Goal: Information Seeking & Learning: Find specific fact

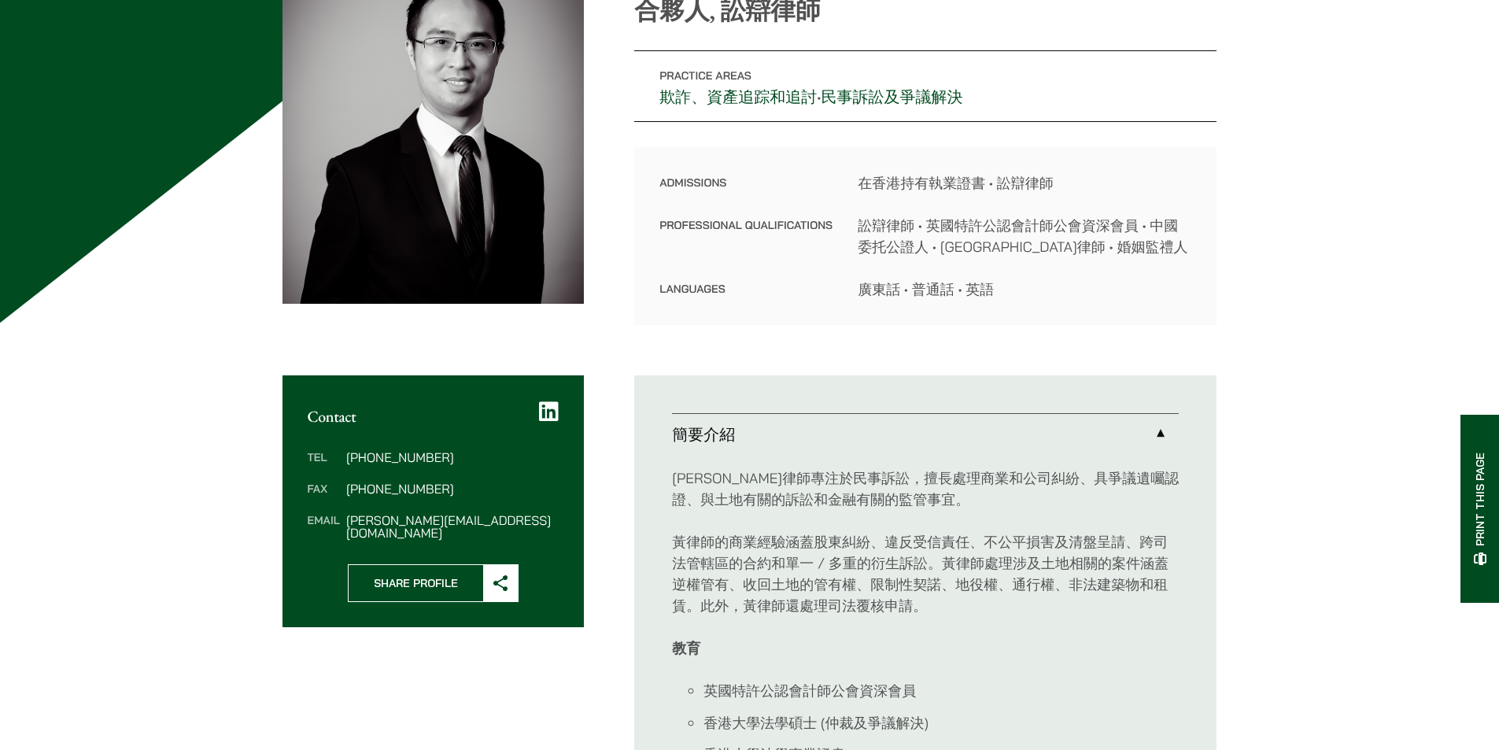
scroll to position [157, 0]
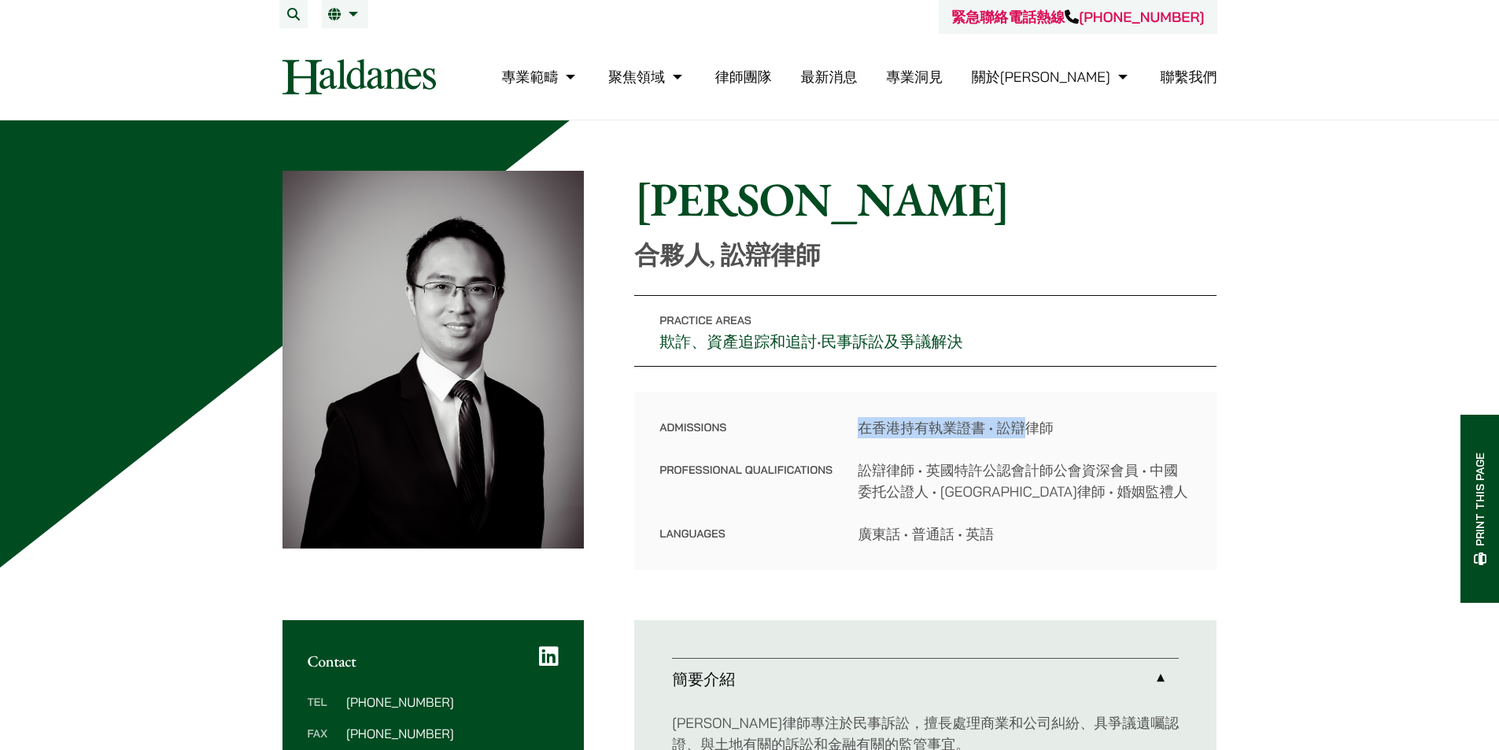
drag, startPoint x: 863, startPoint y: 426, endPoint x: 1030, endPoint y: 436, distance: 167.1
click at [1030, 436] on dd "在香港持有執業證書 • 訟辯律師" at bounding box center [1025, 427] width 334 height 21
click at [1021, 498] on dd "訟辯律師 • 英國特許公認會計師公會資深會員 • 中國委托公證人 • [GEOGRAPHIC_DATA]律師 • 婚姻監禮人" at bounding box center [1025, 481] width 334 height 42
drag, startPoint x: 864, startPoint y: 428, endPoint x: 1147, endPoint y: 532, distance: 301.7
click at [1147, 532] on dl "Admissions 在香港持有執業證書 • 訟辯律師 Professional Qualifications 訟辯律師 • 英國特許公認會計師公會資深會員 …" at bounding box center [925, 480] width 532 height 127
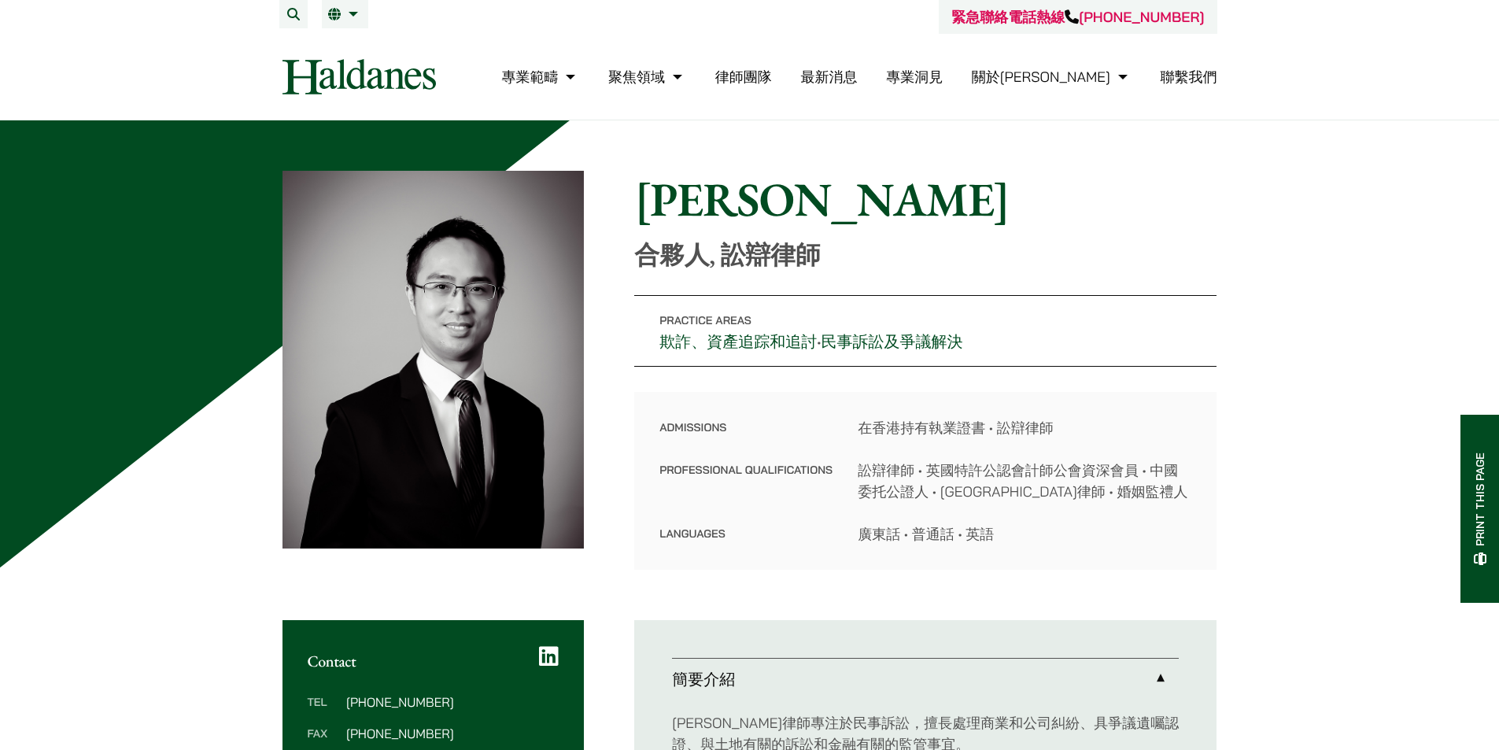
click at [996, 515] on dl "Admissions 在香港持有執業證書 • 訟辯律師 Professional Qualifications 訟辯律師 • 英國特許公認會計師公會資深會員 …" at bounding box center [925, 480] width 532 height 127
drag, startPoint x: 991, startPoint y: 536, endPoint x: 647, endPoint y: 438, distance: 358.4
click at [647, 438] on div "Admissions 在香港持有執業證書 • 訟辯律師 Professional Qualifications 訟辯律師 • 英國特許公認會計師公會資深會員 …" at bounding box center [925, 481] width 582 height 178
copy dl "Admissions 在香港持有執業證書 • 訟辯律師 Professional Qualifications 訟辯律師 • 英國特許公認會計師公會資深會員 …"
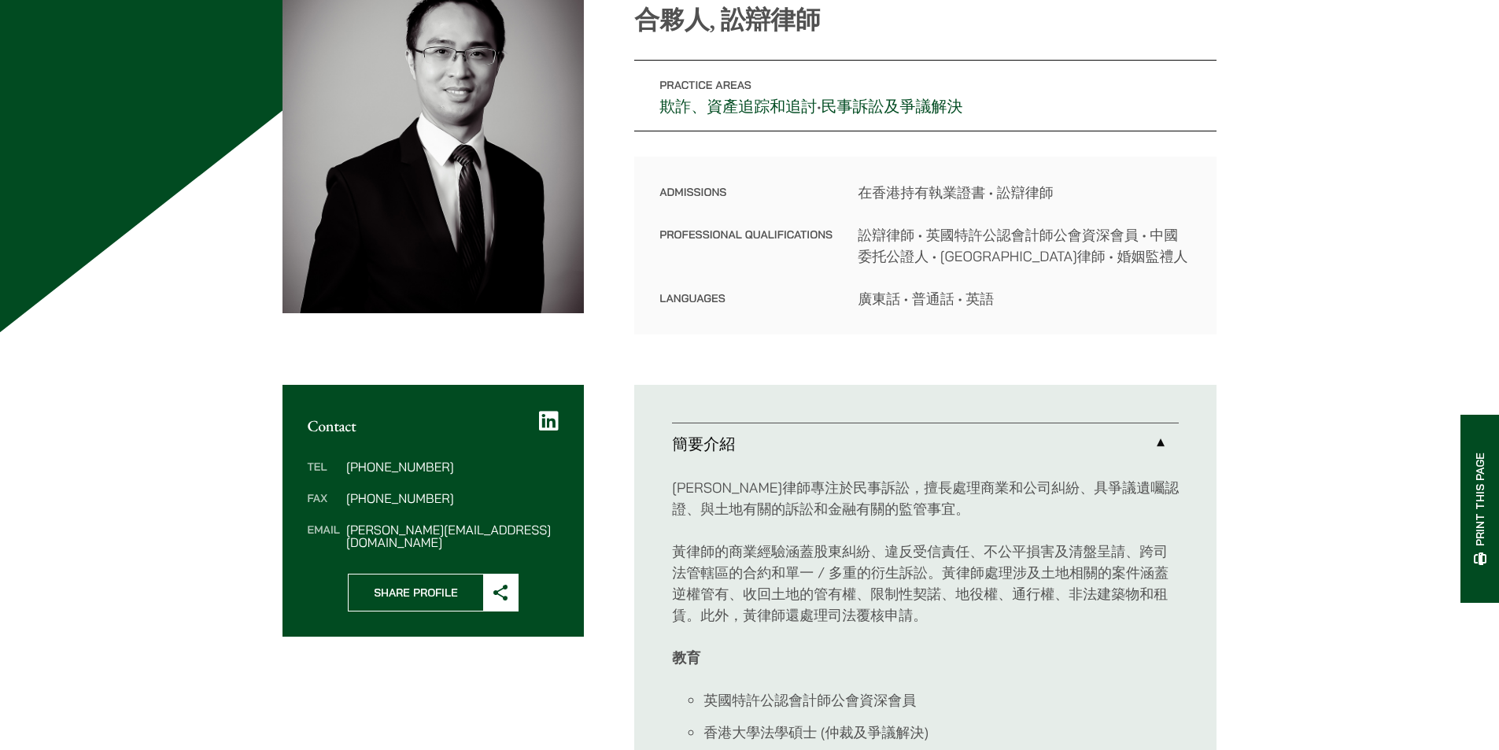
scroll to position [236, 0]
click at [830, 494] on p "[PERSON_NAME]律師專注於民事訴訟，擅長處理商業和公司糾紛、具爭議遺囑認證、與土地有關的訴訟和金融有關的監管事宜。" at bounding box center [925, 497] width 507 height 42
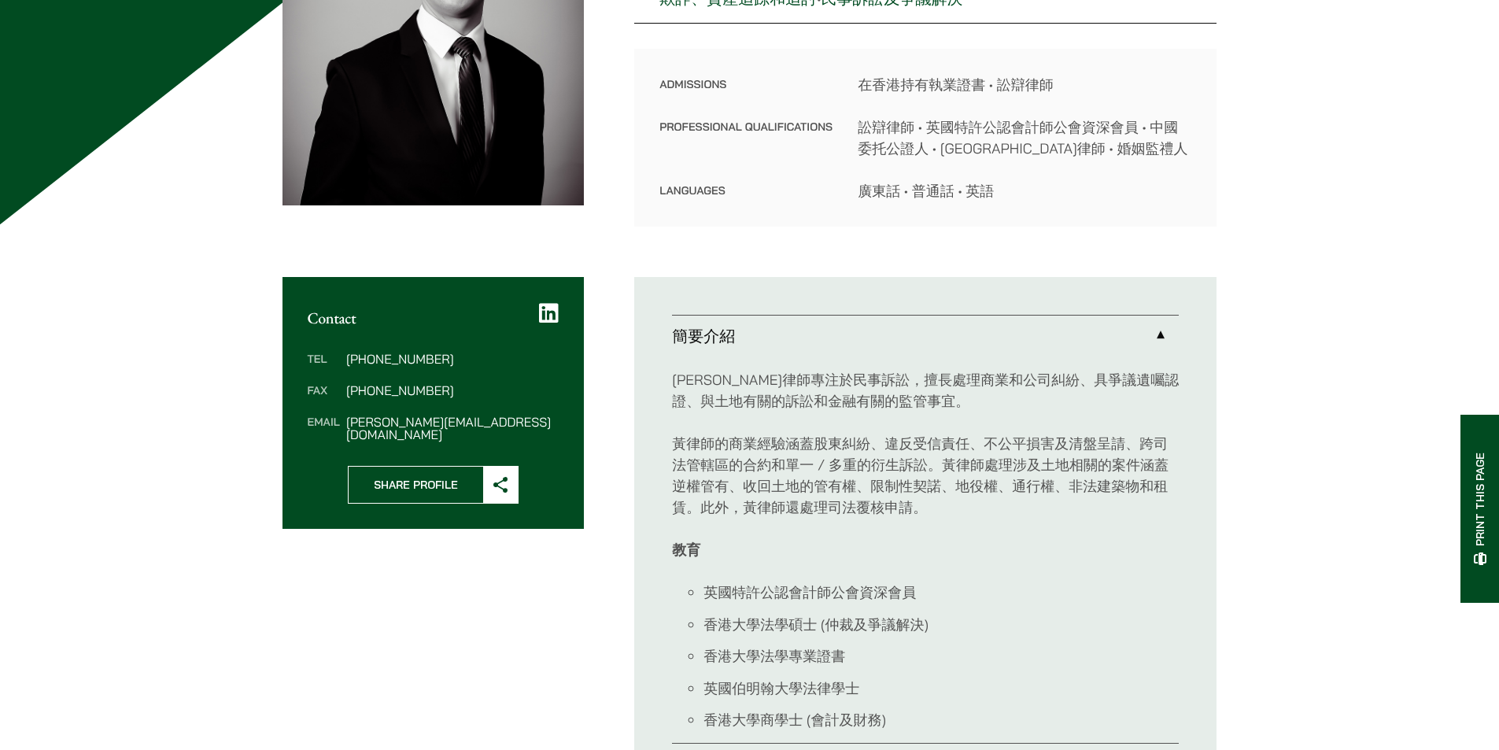
scroll to position [315, 0]
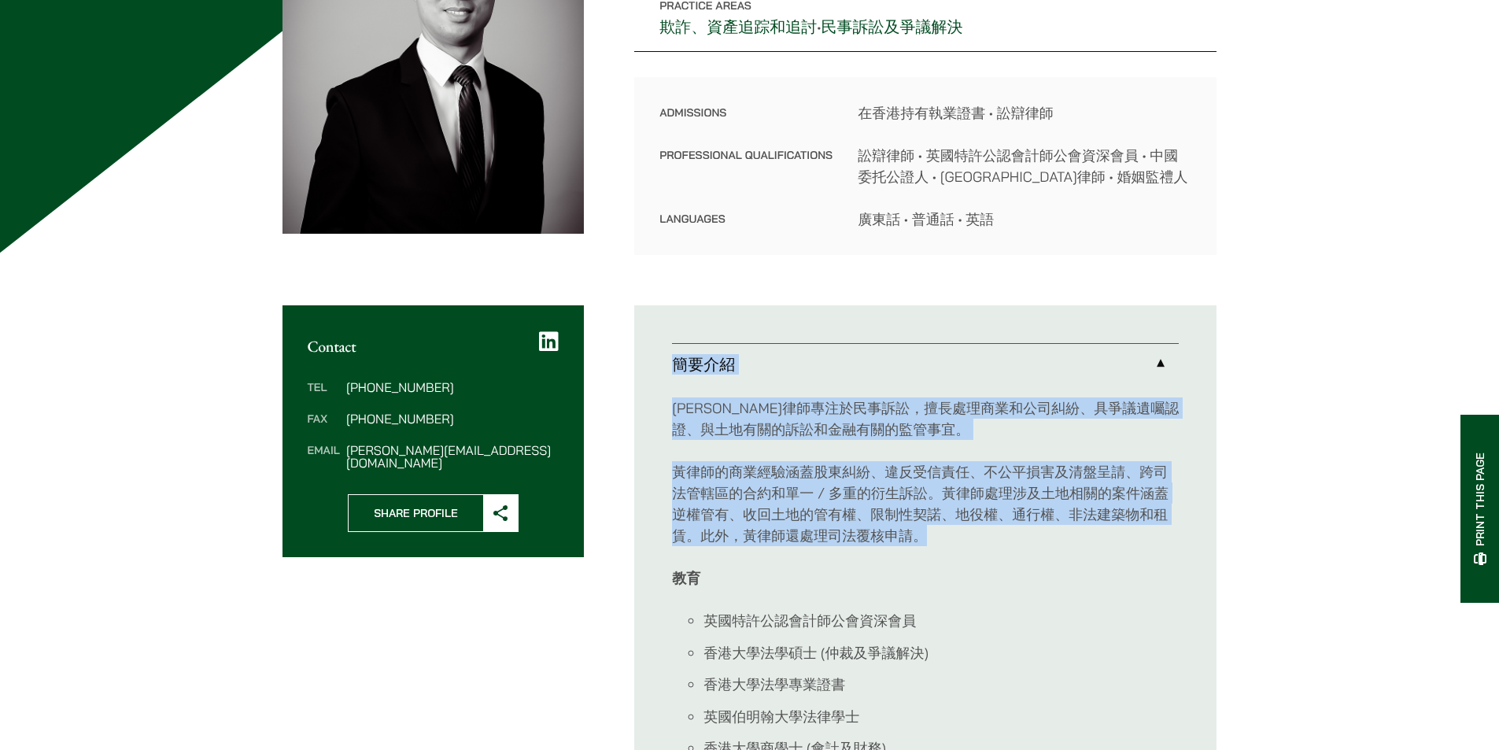
drag, startPoint x: 923, startPoint y: 536, endPoint x: 670, endPoint y: 367, distance: 304.0
click at [670, 367] on ul "簡要介紹 [PERSON_NAME]律師專注於民事訴訟，擅長處理商業和公司糾紛、具爭議遺囑認證、與土地有關的訴訟和金融有關的監管事宜。 黃律師的商業經驗涵蓋股…" at bounding box center [925, 578] width 582 height 546
copy li "簡要介紹 [PERSON_NAME]律師專注於民事訴訟，擅長處理商業和公司糾紛、具爭議遺囑認證、與土地有關的訴訟和金融有關的監管事宜。 黃律師的商業經驗涵蓋股…"
